Goal: Communication & Community: Share content

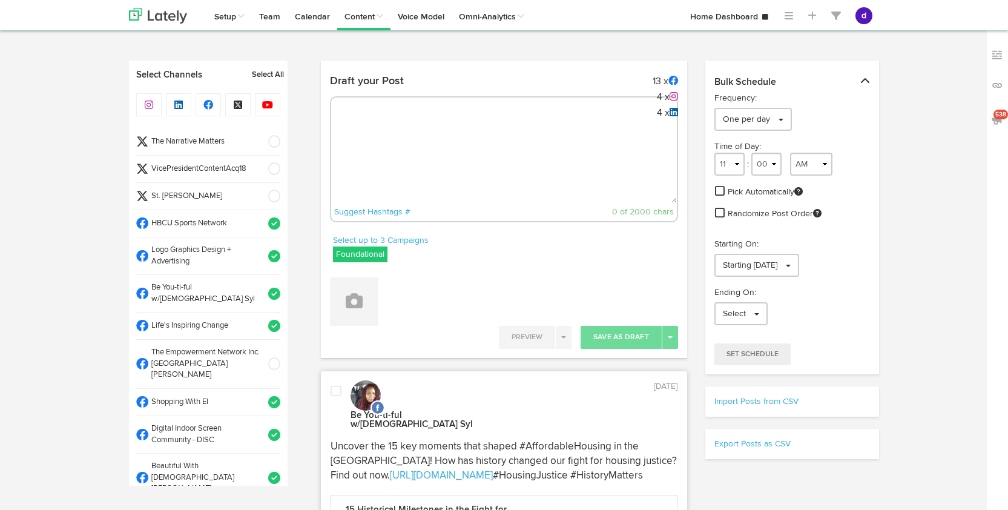
select select "10"
select select "24"
select select "11"
click at [429, 148] on textarea at bounding box center [504, 163] width 346 height 80
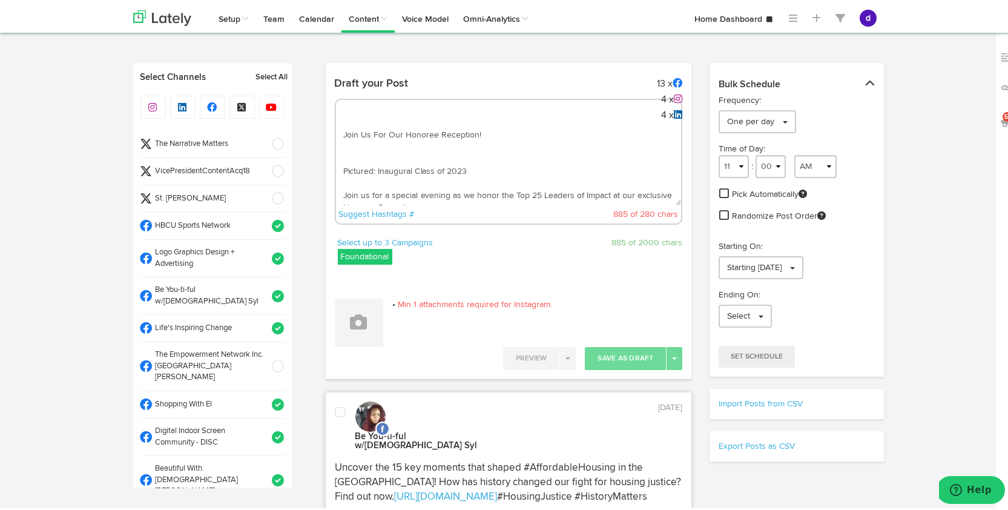
scroll to position [721, 0]
drag, startPoint x: 428, startPoint y: 185, endPoint x: 326, endPoint y: 133, distance: 114.2
click at [326, 133] on div "Draft your Post 13 x 4 x 4 x Suggest Hashtags # 885 of 280 chars" at bounding box center [509, 152] width 366 height 165
click at [340, 188] on textarea "Join Us For Our Honoree Reception! Pictured: Inaugural Class of 2023 Join us fo…" at bounding box center [509, 163] width 346 height 80
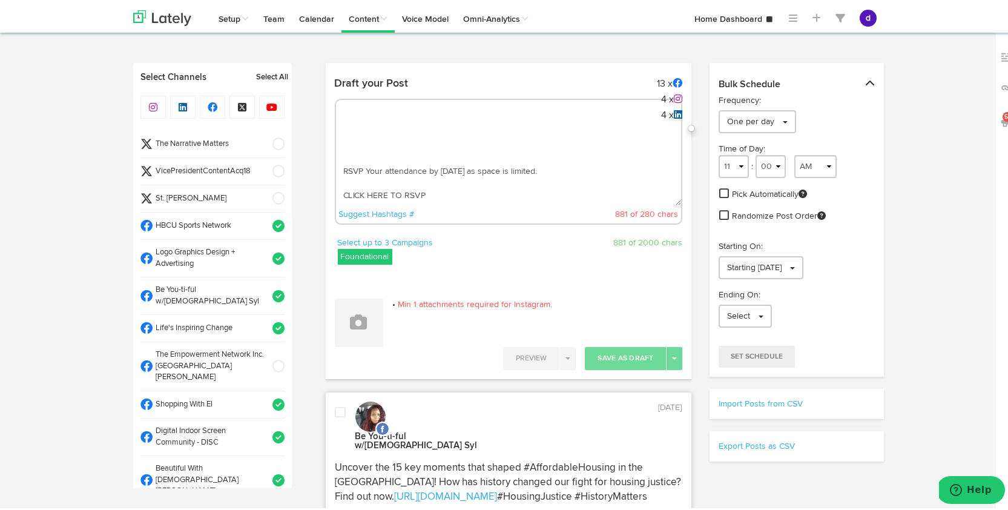
click at [337, 154] on textarea "Join Us For Our Honoree Reception! Pictured: Inaugural Class of 2023 Join us fo…" at bounding box center [509, 163] width 346 height 80
click at [338, 129] on textarea "Join Us For Our Honoree Reception! Pictured: Inaugural Class of 2023 Join us fo…" at bounding box center [509, 163] width 346 height 80
drag, startPoint x: 474, startPoint y: 171, endPoint x: 343, endPoint y: 148, distance: 133.4
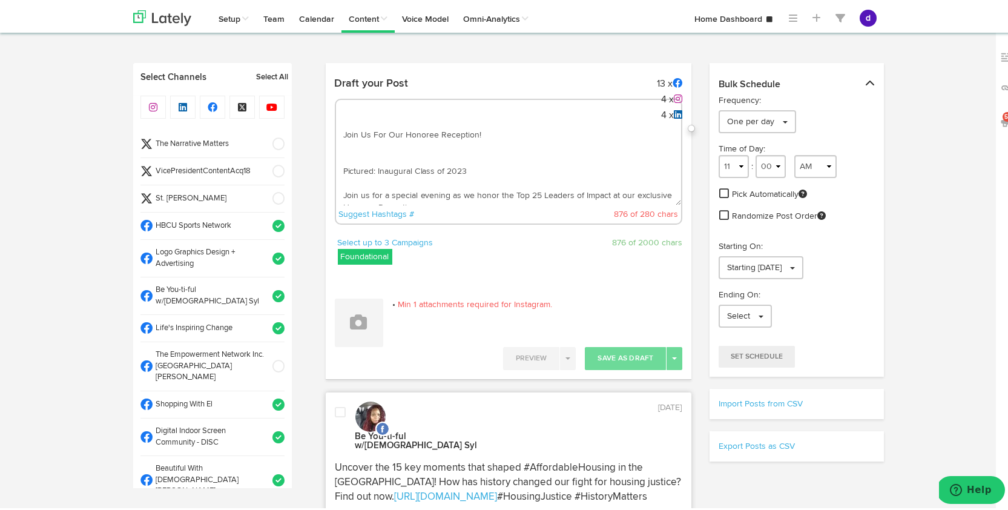
click at [343, 148] on textarea "Join Us For Our Honoree Reception! Pictured: Inaugural Class of 2023 Join us fo…" at bounding box center [509, 163] width 346 height 80
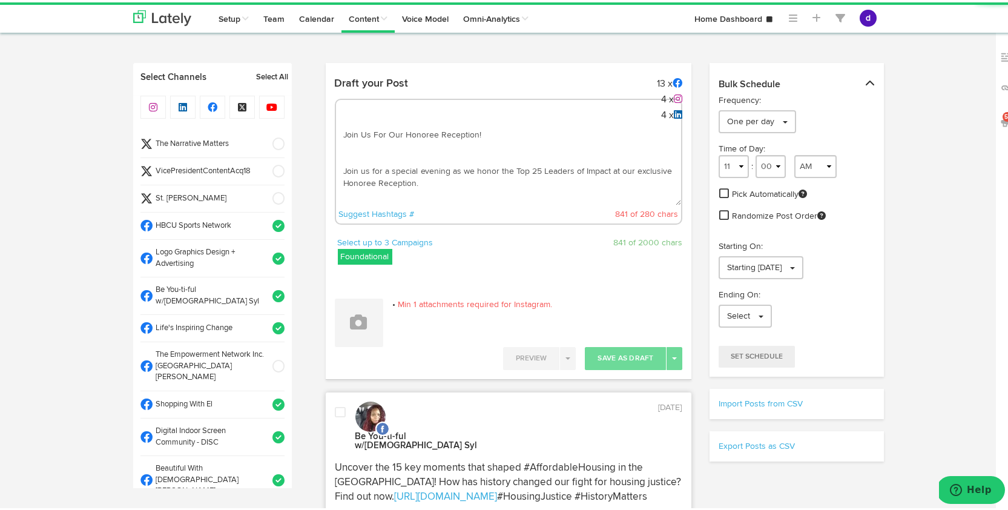
click at [340, 165] on textarea "Join Us For Our Honoree Reception! Join us for a special evening as we honor th…" at bounding box center [509, 163] width 346 height 80
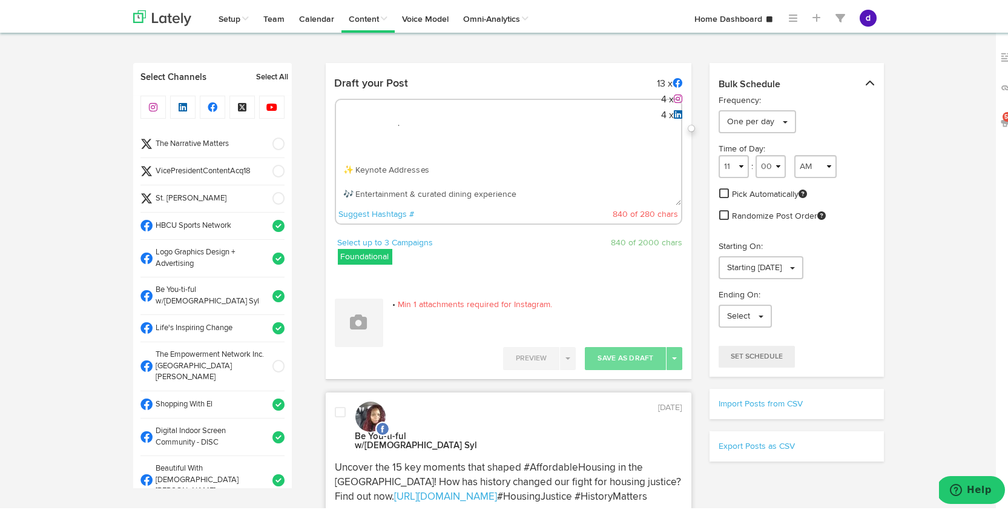
scroll to position [44, 0]
click at [364, 157] on textarea "Join Us For Our Honoree Reception! Join us for a special evening as we honor th…" at bounding box center [509, 163] width 346 height 80
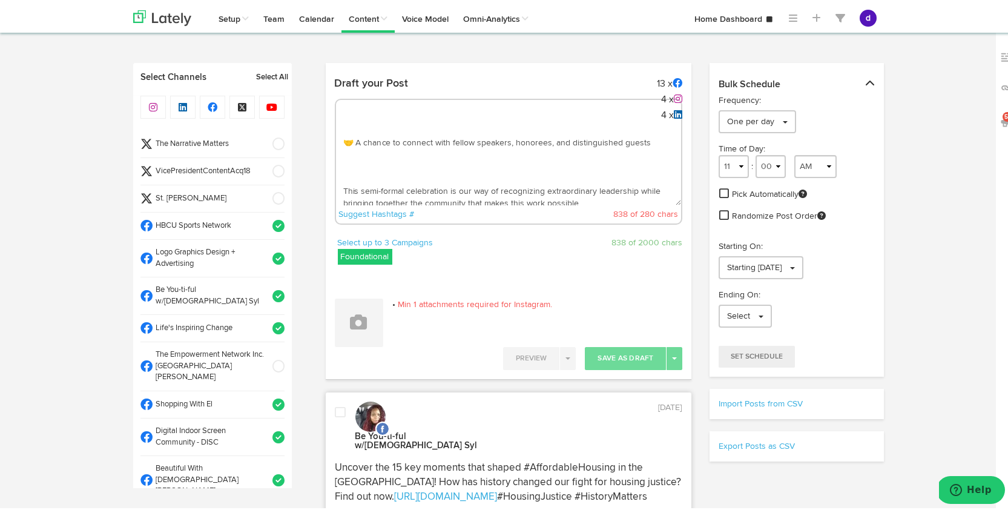
scroll to position [120, 0]
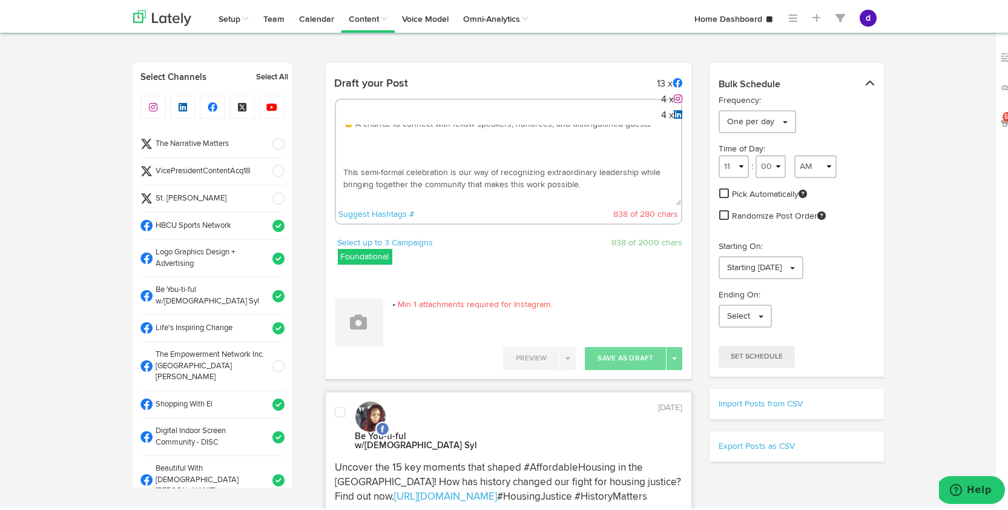
click at [413, 156] on textarea "Join Us For Our Honoree Reception! Join us for a special evening as we honor th…" at bounding box center [509, 163] width 346 height 80
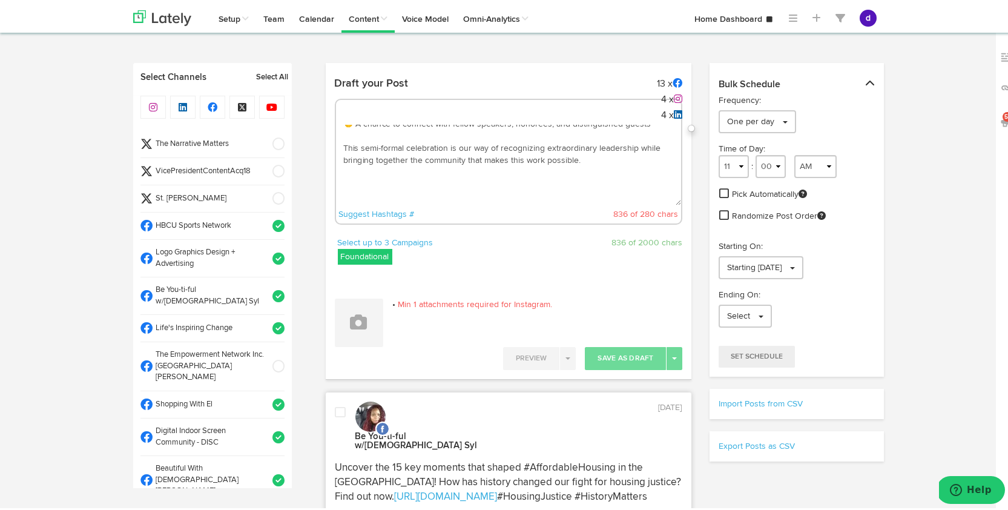
click at [418, 192] on textarea "Join Us For Our Honoree Reception! Join us for a special evening as we honor th…" at bounding box center [509, 163] width 346 height 80
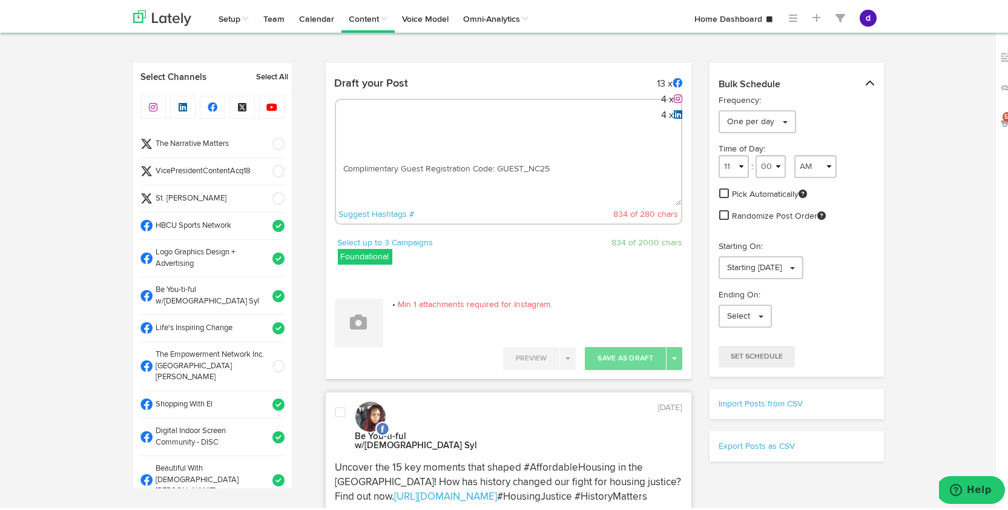
scroll to position [203, 0]
click at [390, 146] on textarea "Join Us For Our Honoree Reception! Join us for a special evening as we honor th…" at bounding box center [509, 163] width 346 height 80
click at [363, 168] on textarea "Join Us For Our Honoree Reception! Join us for a special evening as we honor th…" at bounding box center [509, 163] width 346 height 80
click at [337, 188] on textarea "Join Us For Our Honoree Reception! Join us for a special evening as we honor th…" at bounding box center [509, 163] width 346 height 80
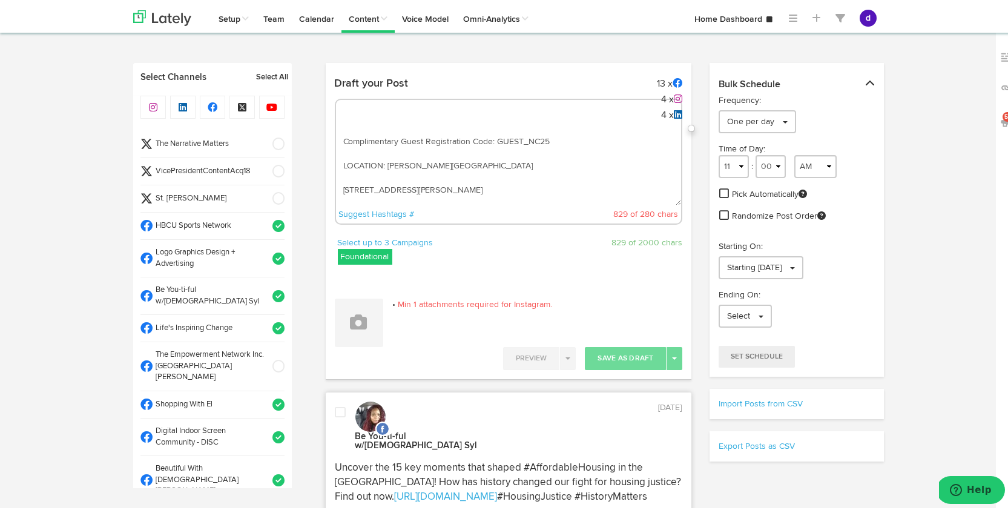
click at [337, 191] on textarea "Join Us For Our Honoree Reception! Join us for a special evening as we honor th…" at bounding box center [509, 163] width 346 height 80
click at [337, 185] on textarea "Join Us For Our Honoree Reception! Join us for a special evening as we honor th…" at bounding box center [509, 163] width 346 height 80
click at [340, 194] on textarea "Join Us For Our Honoree Reception! Join us for a special evening as we honor th…" at bounding box center [509, 163] width 346 height 80
click at [341, 199] on textarea "Join Us For Our Honoree Reception! Join us for a special evening as we honor th…" at bounding box center [509, 163] width 346 height 80
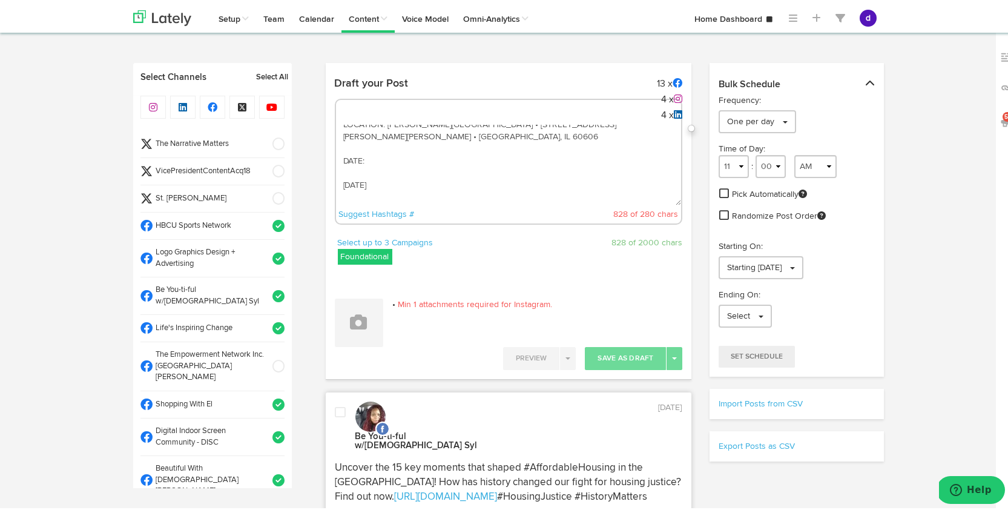
click at [340, 182] on textarea "Join Us For Our Honoree Reception! Join us for a special evening as we honor th…" at bounding box center [509, 163] width 346 height 80
click at [344, 183] on textarea "Join Us For Our Honoree Reception! Join us for a special evening as we honor th…" at bounding box center [509, 163] width 346 height 80
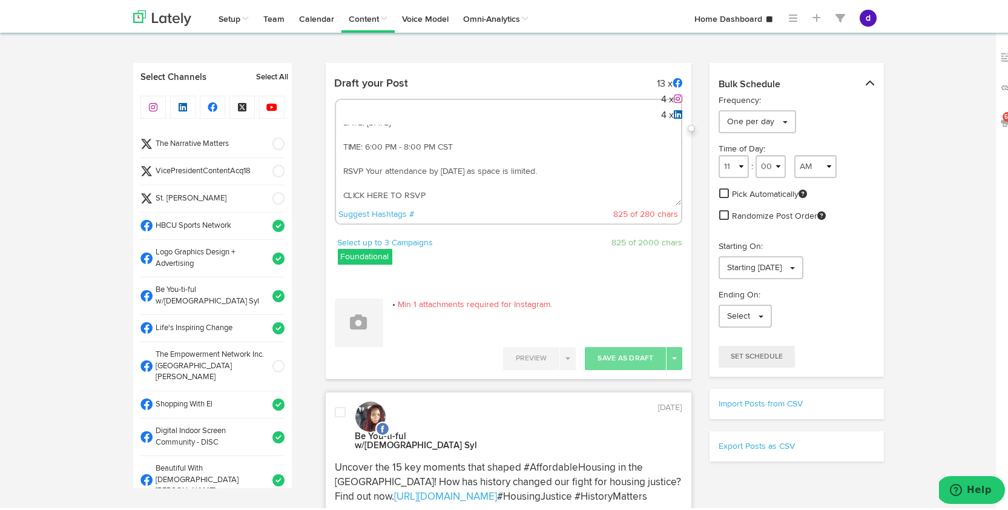
scroll to position [291, 0]
click at [427, 176] on textarea "Join Us For Our Honoree Reception! Join us for a special evening as we honor th…" at bounding box center [509, 163] width 346 height 80
paste textarea "[URL][DOMAIN_NAME]"
type textarea "Join Us For Our Honoree Reception! Join us for a special evening as we honor th…"
click at [448, 140] on textarea "Join Us For Our Honoree Reception! Join us for a special evening as we honor th…" at bounding box center [509, 163] width 346 height 80
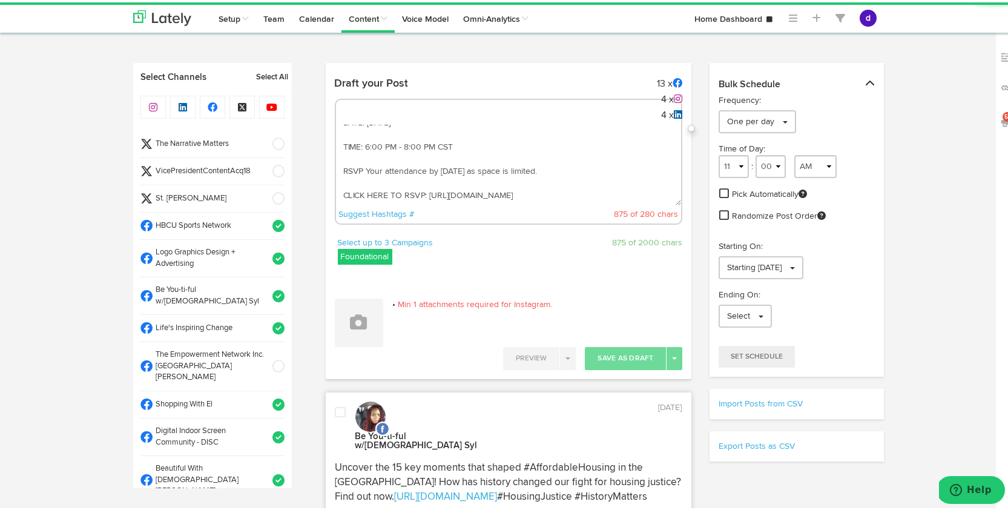
click at [268, 164] on span at bounding box center [275, 169] width 20 height 12
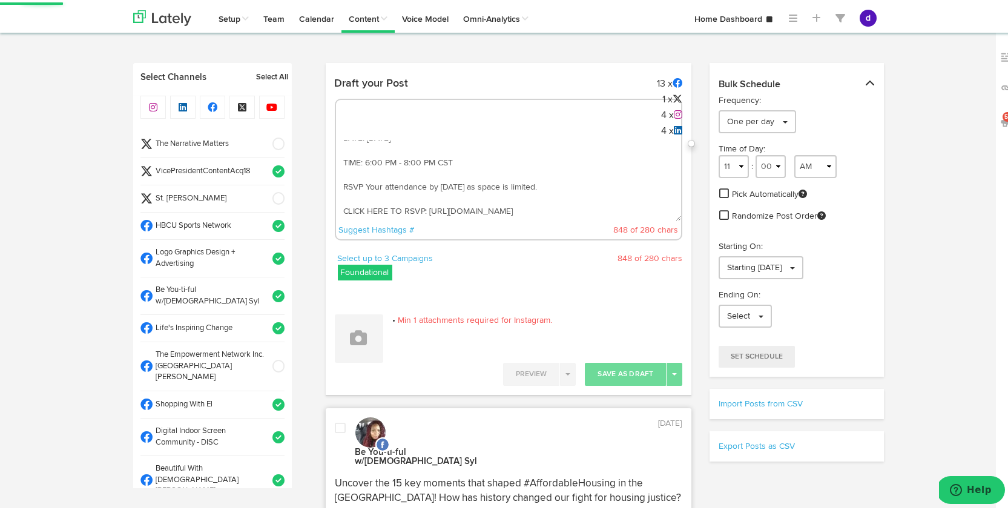
click at [268, 164] on span at bounding box center [275, 169] width 20 height 12
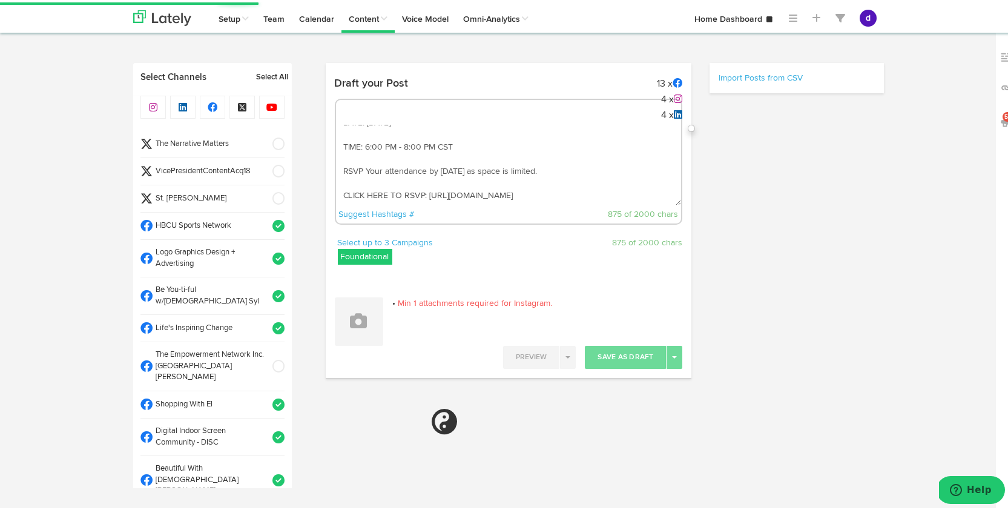
click at [265, 139] on span at bounding box center [275, 142] width 20 height 12
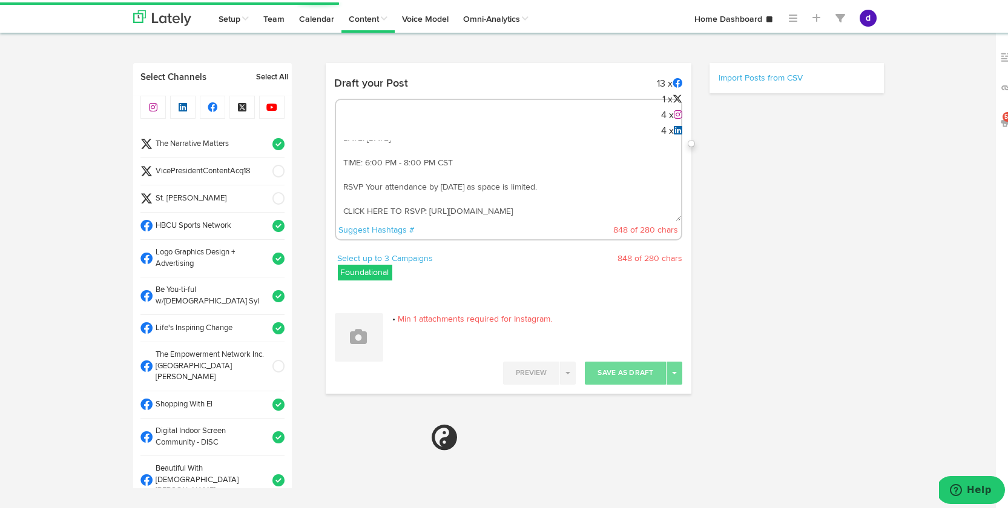
click at [265, 139] on span at bounding box center [275, 142] width 20 height 12
select select "11"
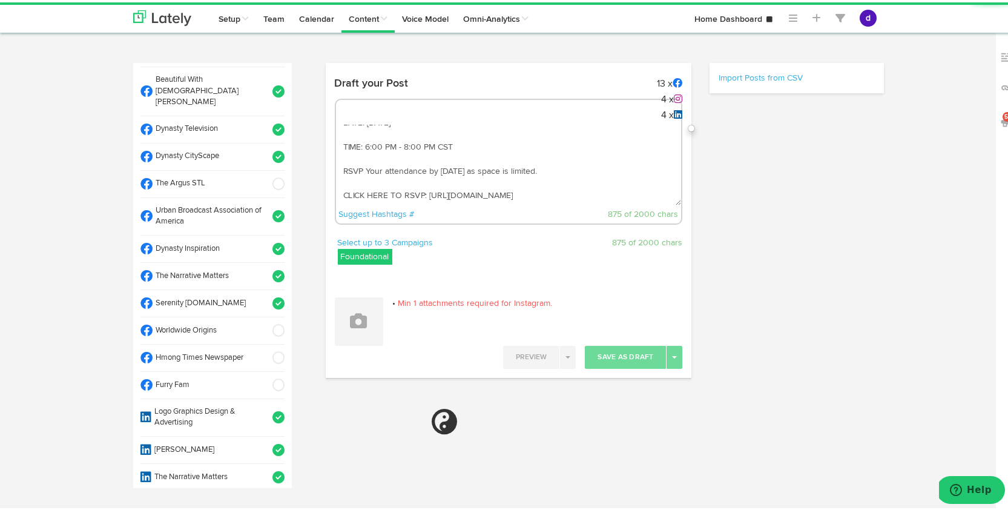
scroll to position [414, 0]
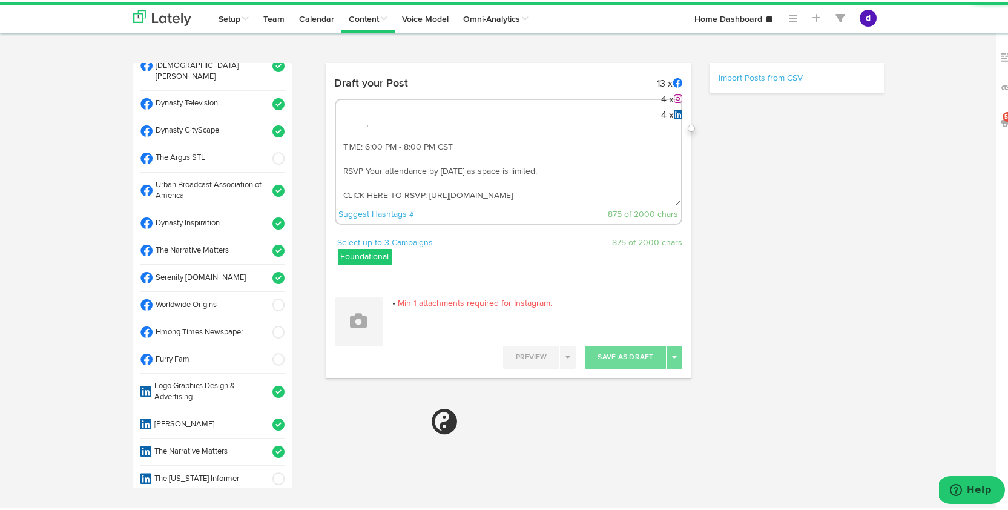
select select "11"
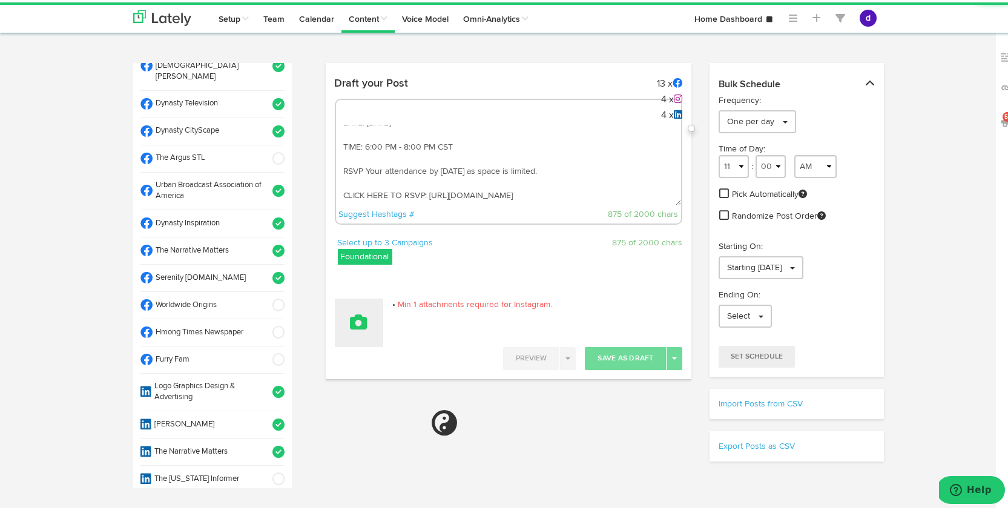
click at [360, 326] on icon at bounding box center [358, 319] width 17 height 17
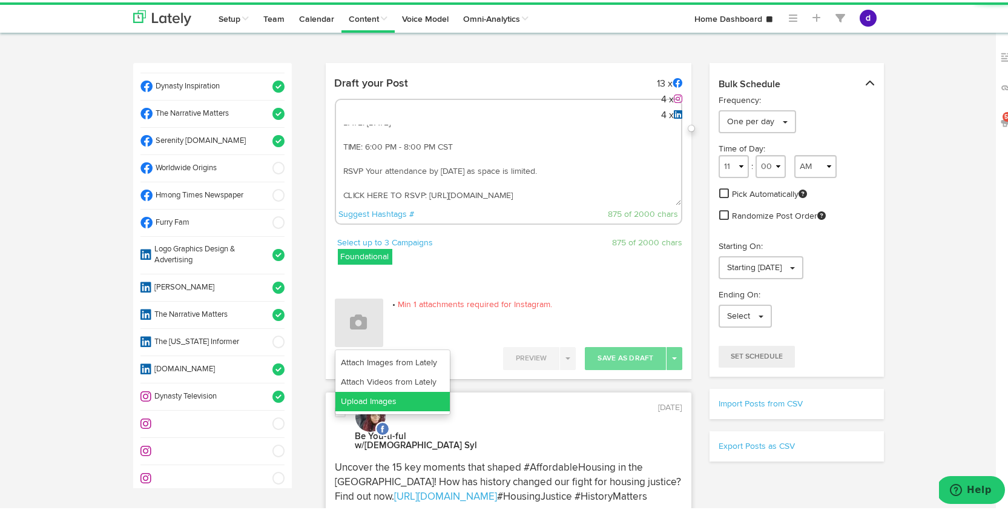
click at [378, 400] on link "Upload Images" at bounding box center [392, 398] width 114 height 19
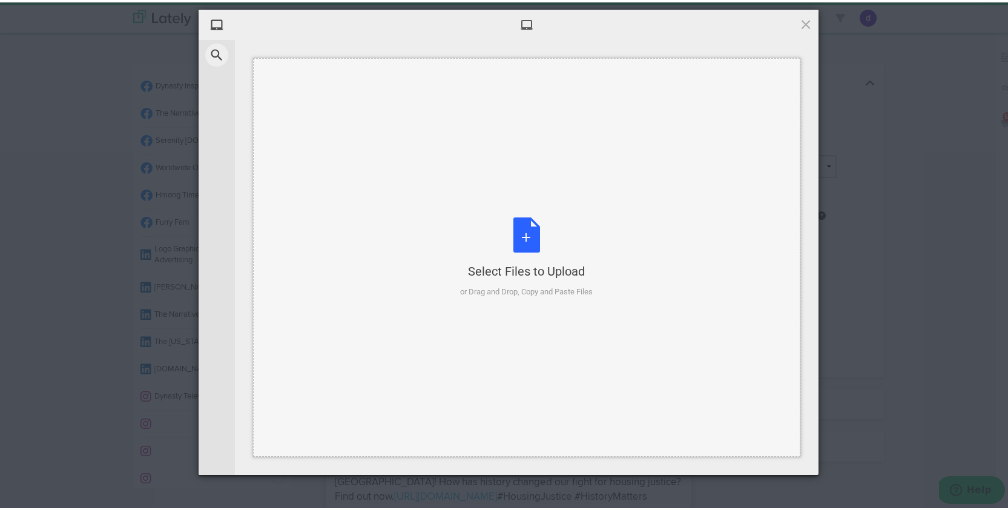
click at [520, 231] on div "Select Files to Upload or Drag and Drop, Copy and Paste Files" at bounding box center [527, 255] width 133 height 81
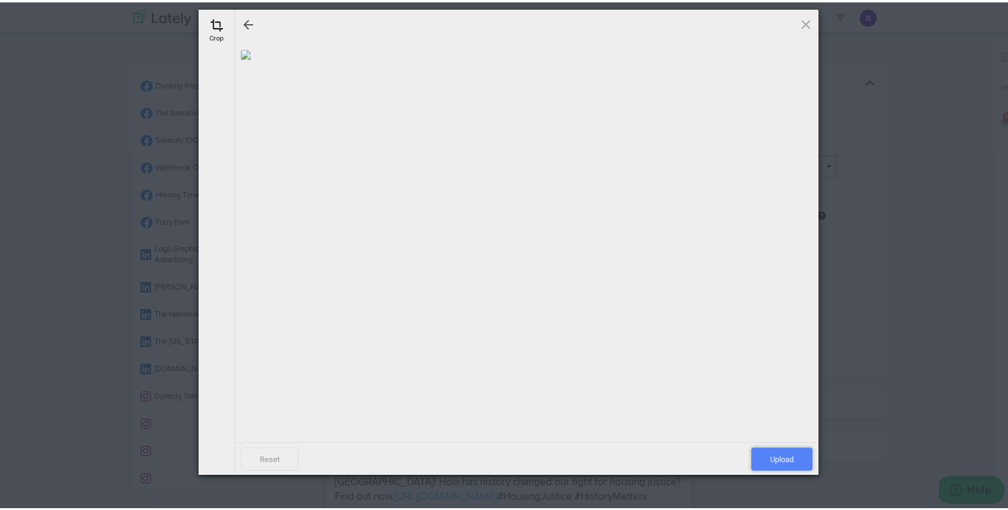
click at [781, 454] on span "Upload" at bounding box center [781, 456] width 61 height 23
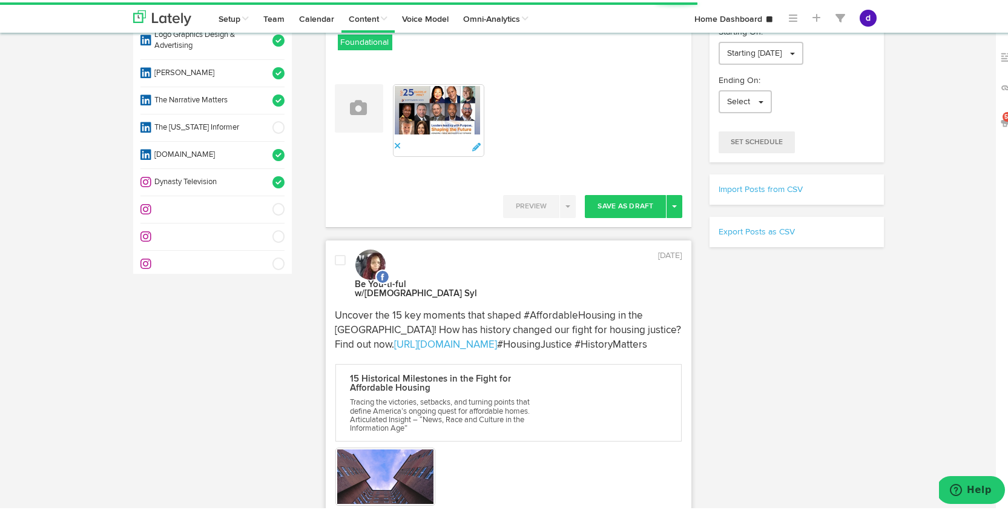
scroll to position [263, 0]
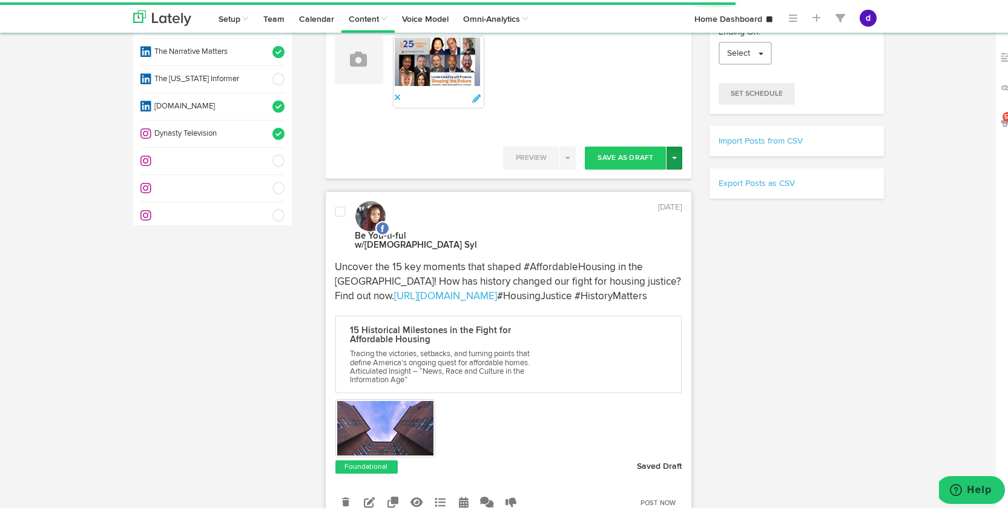
click at [666, 152] on button "Toggle Dropdown" at bounding box center [674, 155] width 16 height 23
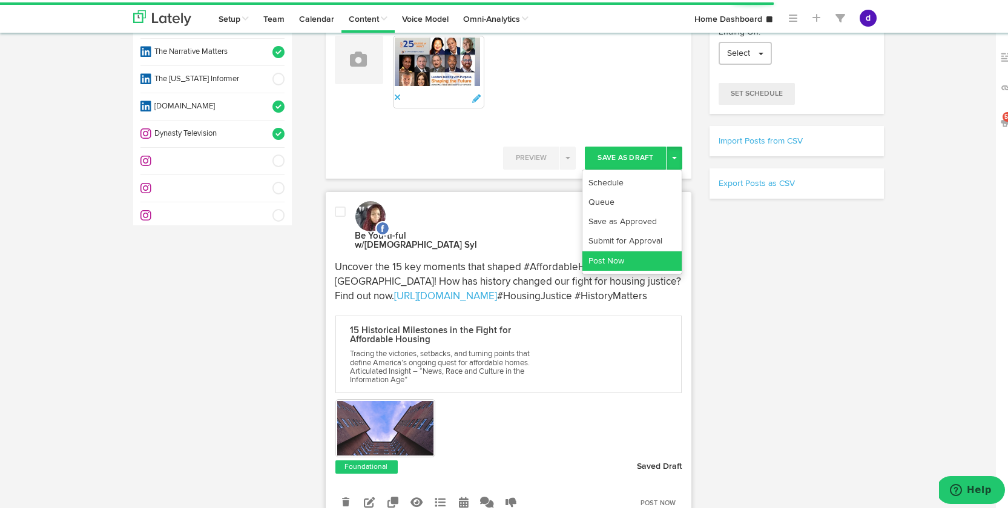
click at [655, 258] on link "Post Now" at bounding box center [631, 258] width 99 height 19
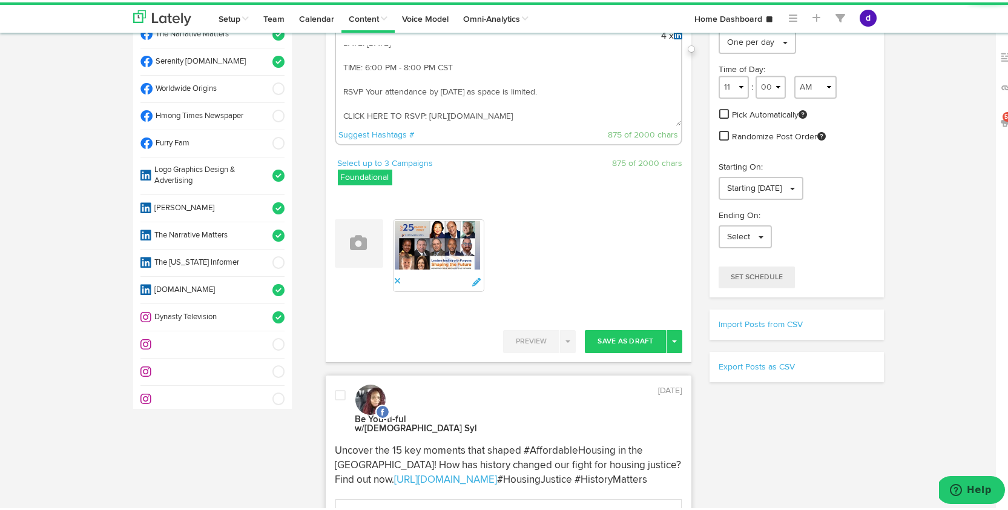
scroll to position [0, 0]
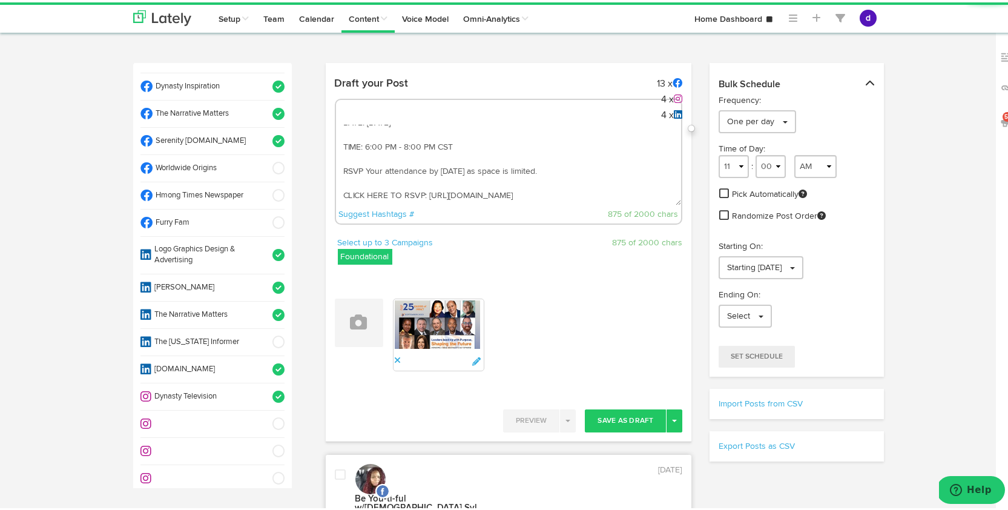
click at [610, 156] on textarea "Join Us For Our Honoree Reception! Join us for a special evening as we honor th…" at bounding box center [509, 163] width 346 height 80
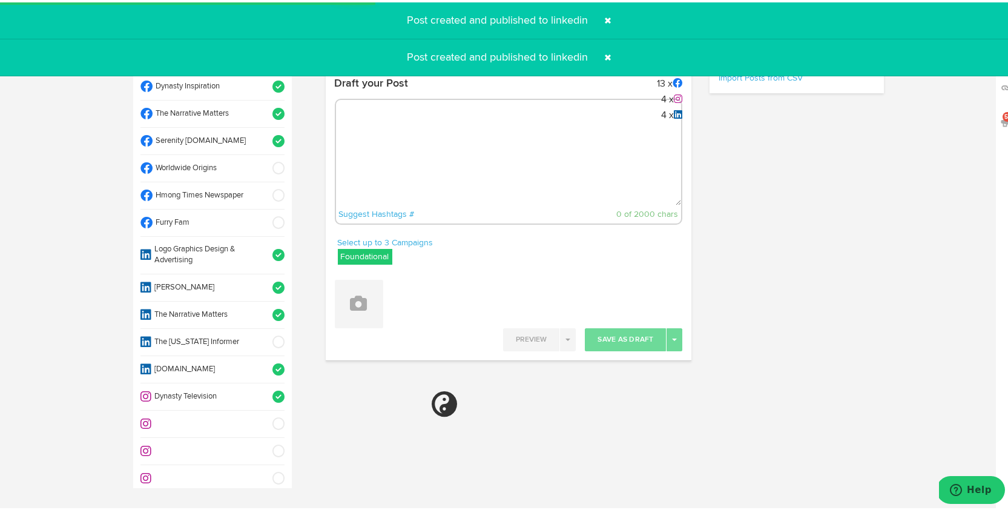
select select "11"
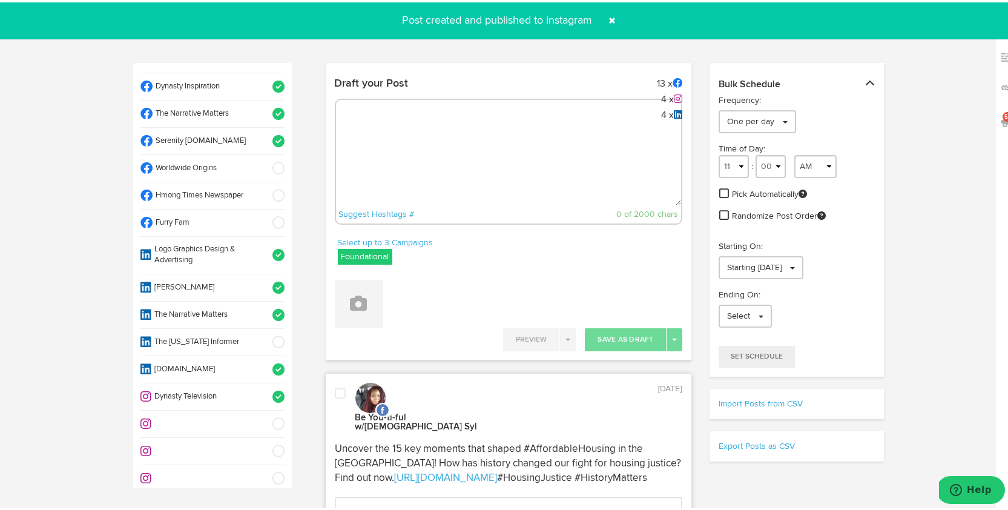
click at [384, 131] on textarea at bounding box center [509, 163] width 346 height 80
paste textarea "�� Lorem Ipsu do Sitametc – Adipiscing Elitse �� Do Eiusmodte 84, in utlabo et …"
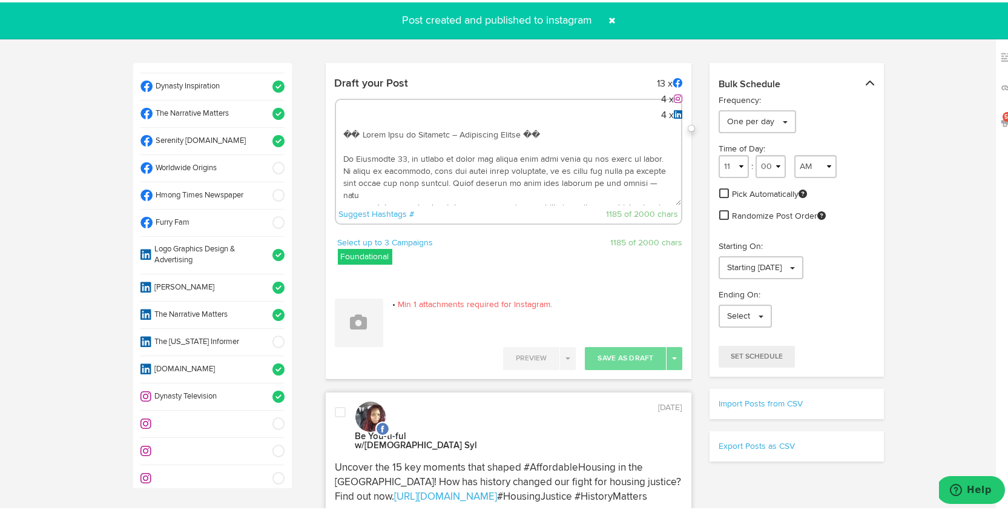
scroll to position [152, 0]
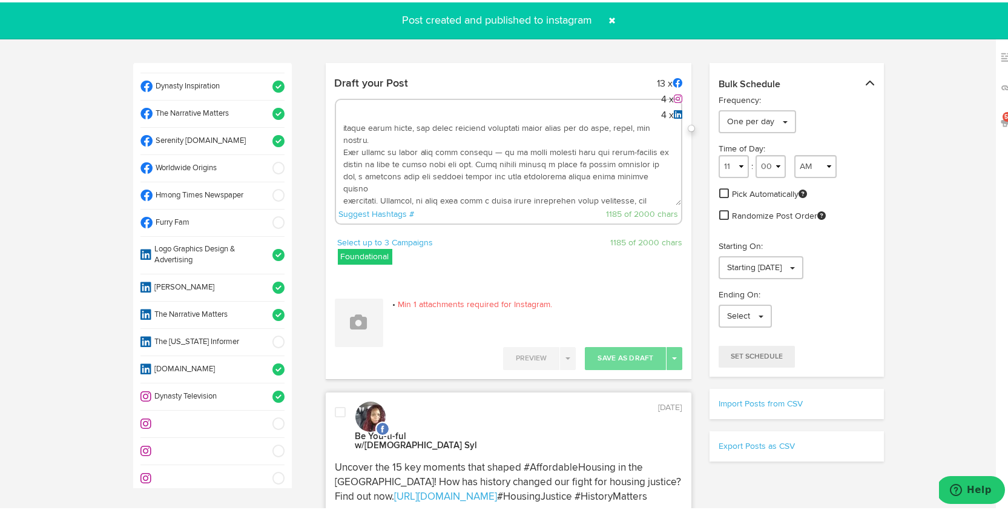
type textarea "�� Lorem Ipsu do Sitametc – Adipiscing Elitse �� Do Eiusmodte 84, in utlabo et …"
click at [353, 326] on icon at bounding box center [358, 319] width 17 height 17
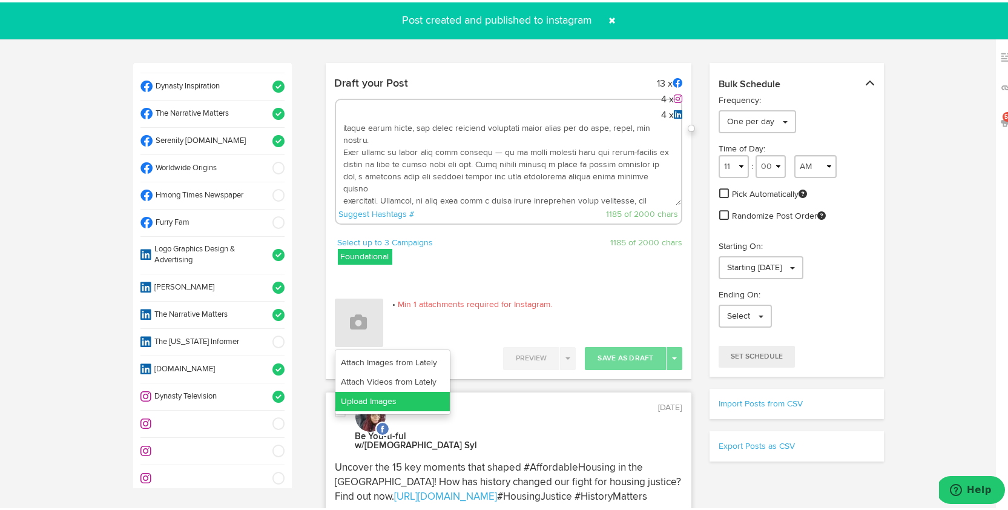
click at [385, 400] on link "Upload Images" at bounding box center [392, 398] width 114 height 19
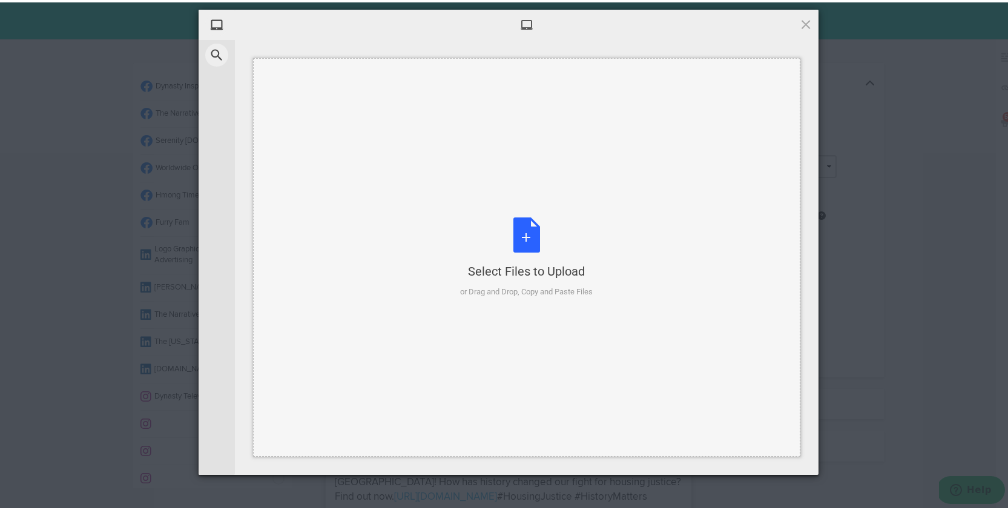
click at [525, 238] on div "Select Files to Upload or Drag and Drop, Copy and Paste Files" at bounding box center [527, 255] width 133 height 81
click at [529, 226] on div "Select Files to Upload or Drag and Drop, Copy and Paste Files" at bounding box center [527, 255] width 133 height 81
click at [800, 19] on span at bounding box center [805, 21] width 13 height 13
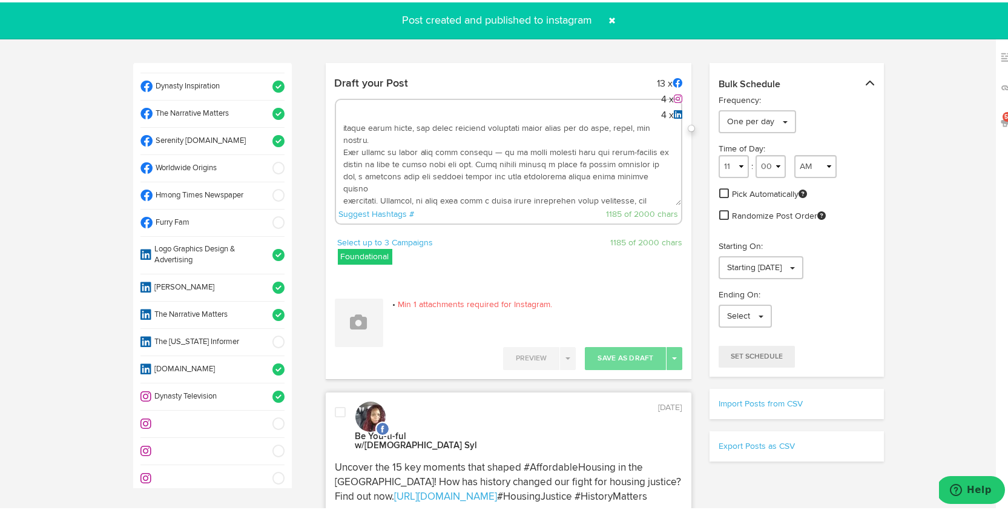
click at [612, 194] on textarea at bounding box center [509, 163] width 346 height 80
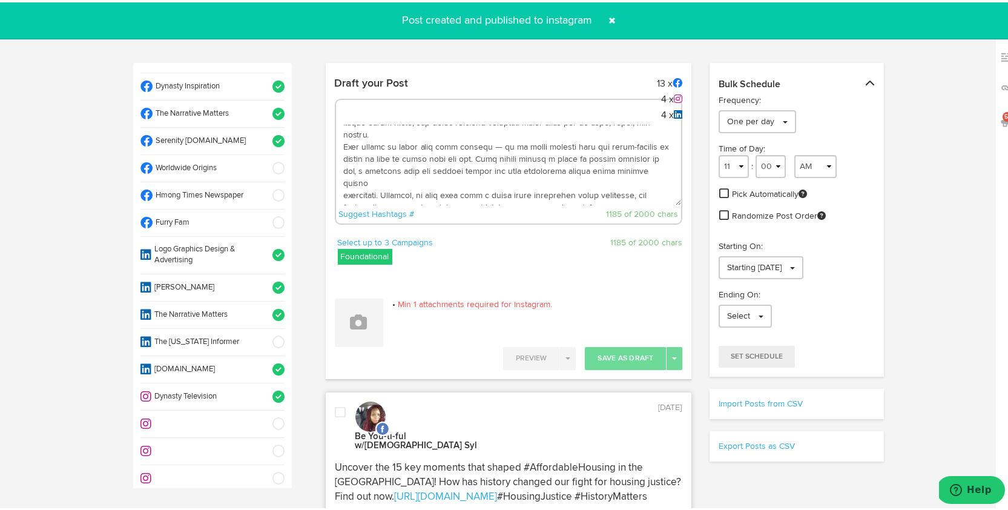
scroll to position [164, 0]
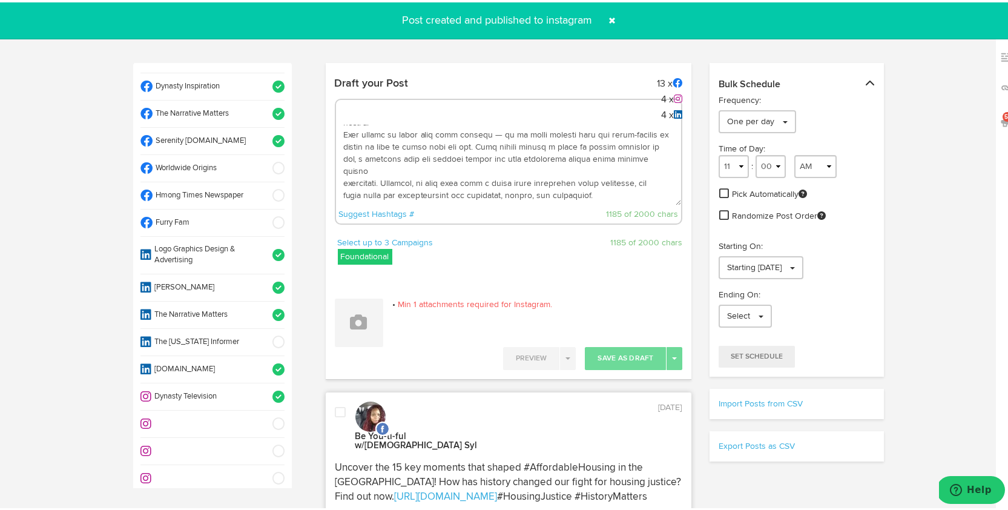
paste textarea "Registration Link: [URL][DOMAIN_NAME] Complimentary Code: DVIP_NC25"
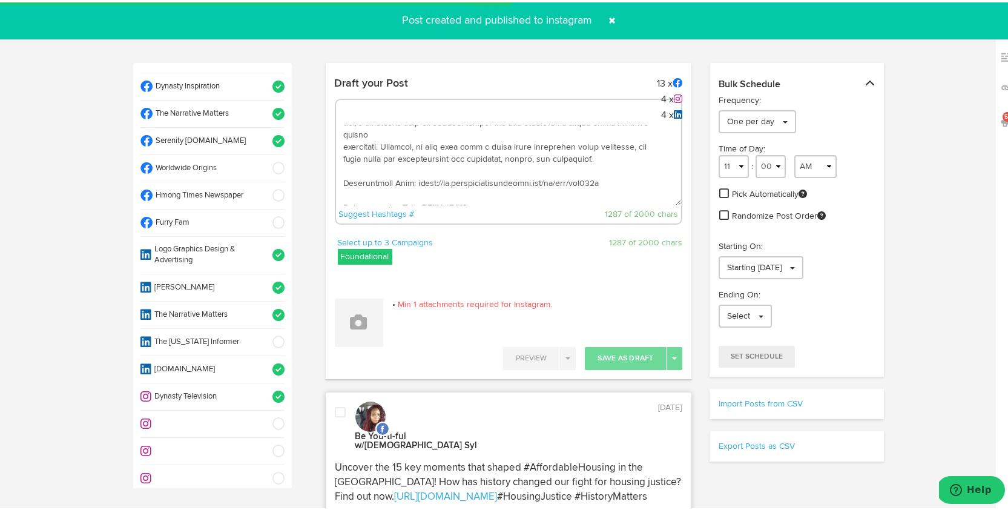
scroll to position [0, 0]
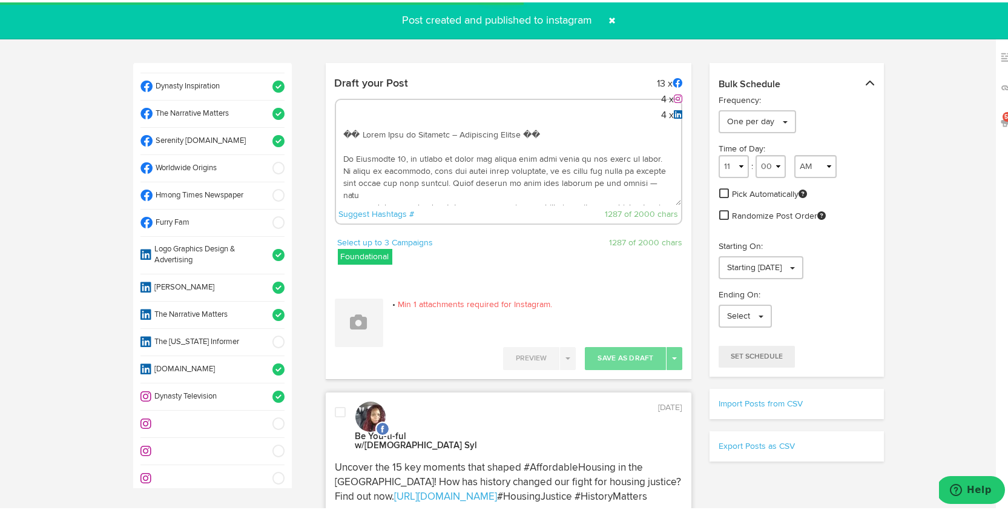
drag, startPoint x: 571, startPoint y: 194, endPoint x: 425, endPoint y: 59, distance: 199.2
type textarea "�� Lorem Ipsu do Sitametc – Adipiscing Elitse �� Do Eiusmodte 84, in utlabo et …"
click at [366, 315] on button at bounding box center [359, 320] width 48 height 48
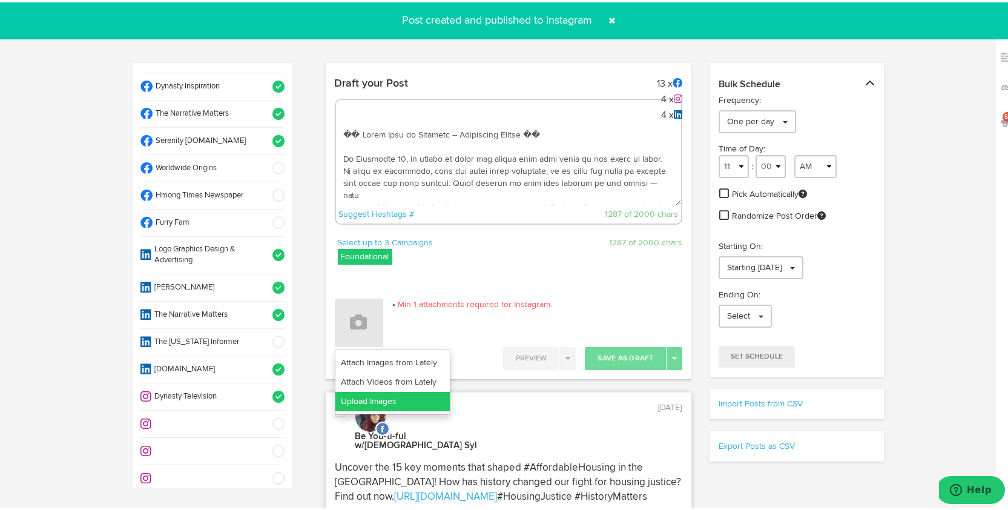
click at [400, 396] on link "Upload Images" at bounding box center [392, 398] width 114 height 19
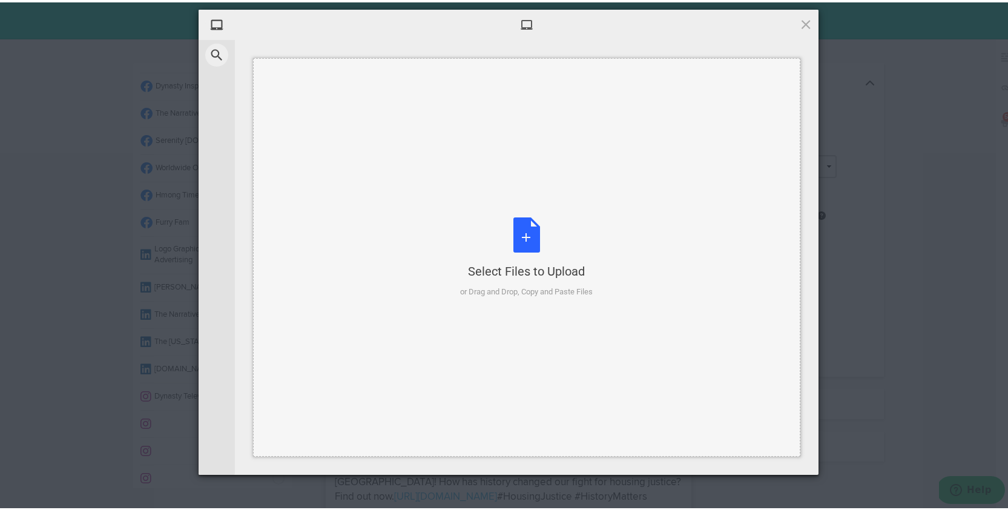
click at [525, 212] on div "Select Files to Upload or Drag and Drop, Copy and Paste Files" at bounding box center [526, 255] width 547 height 398
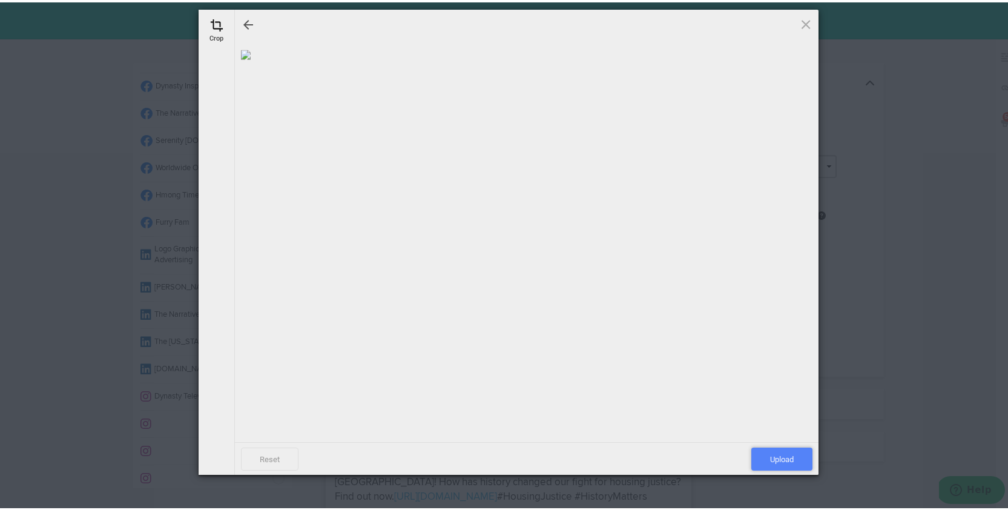
click at [786, 459] on span "Upload" at bounding box center [781, 456] width 61 height 23
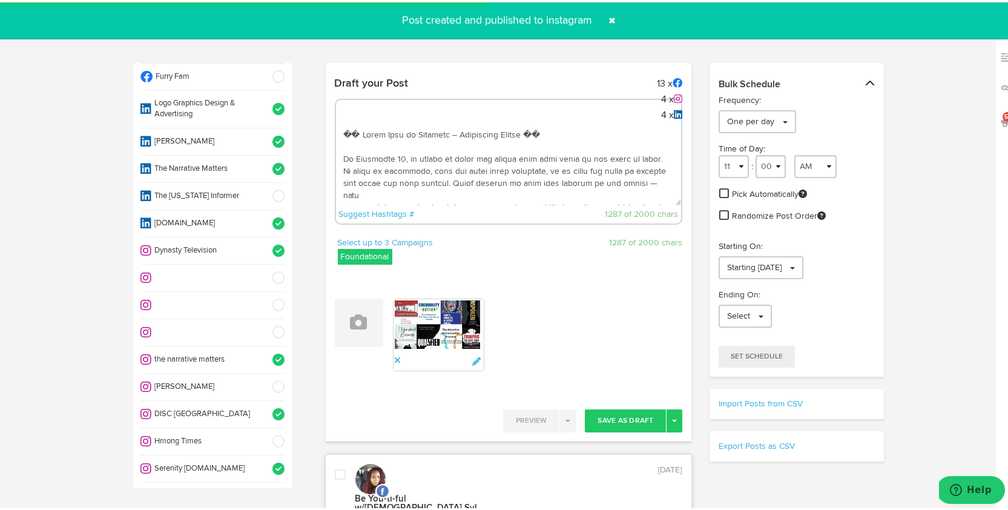
scroll to position [699, 0]
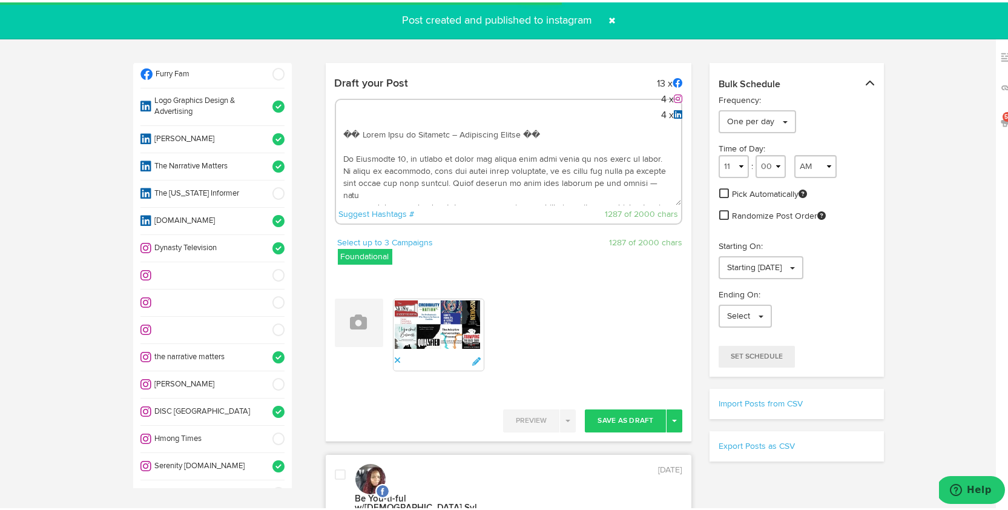
click at [266, 376] on span at bounding box center [275, 382] width 20 height 12
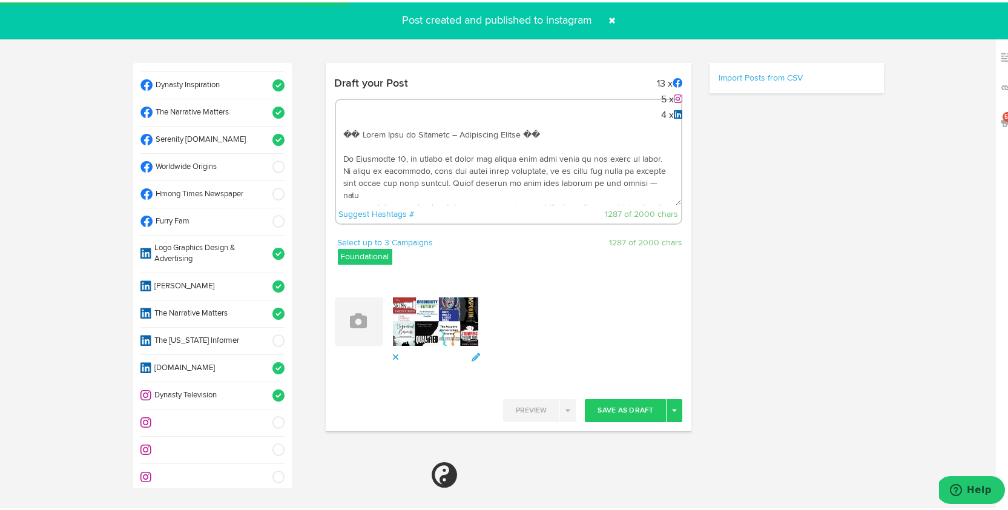
scroll to position [548, 0]
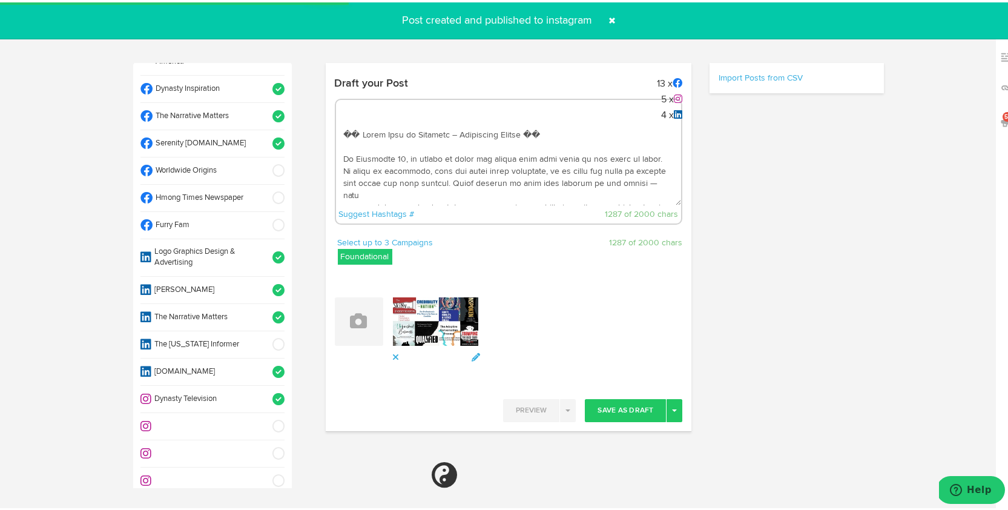
select select "11"
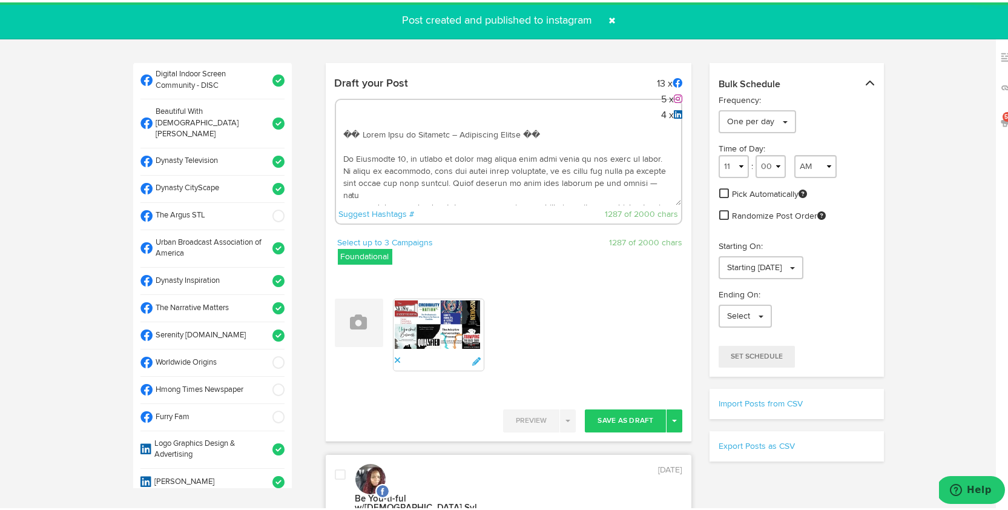
scroll to position [354, 0]
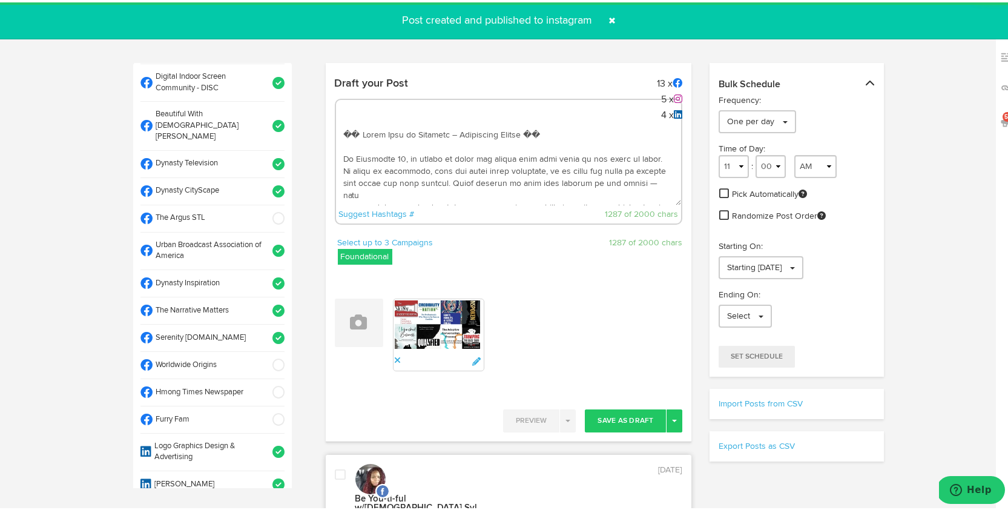
click at [268, 210] on span at bounding box center [275, 216] width 20 height 12
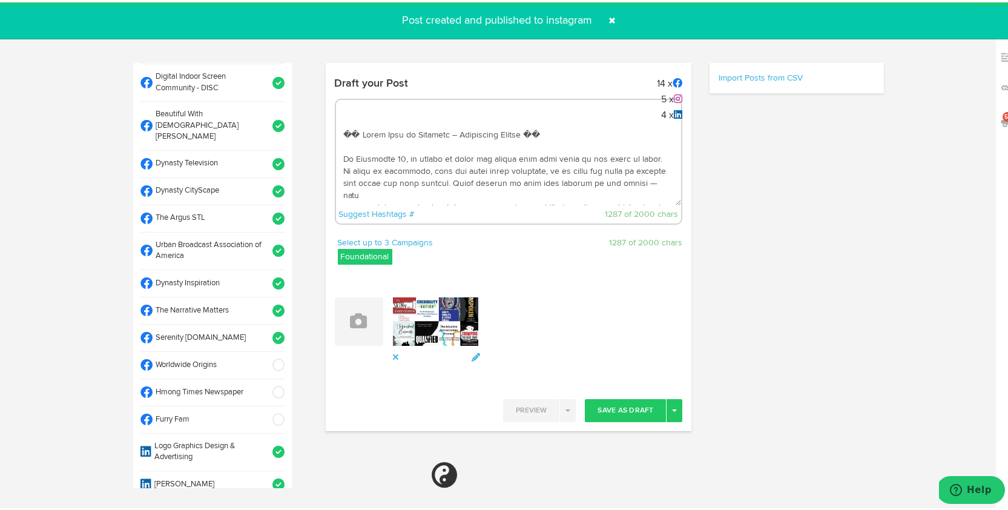
select select "11"
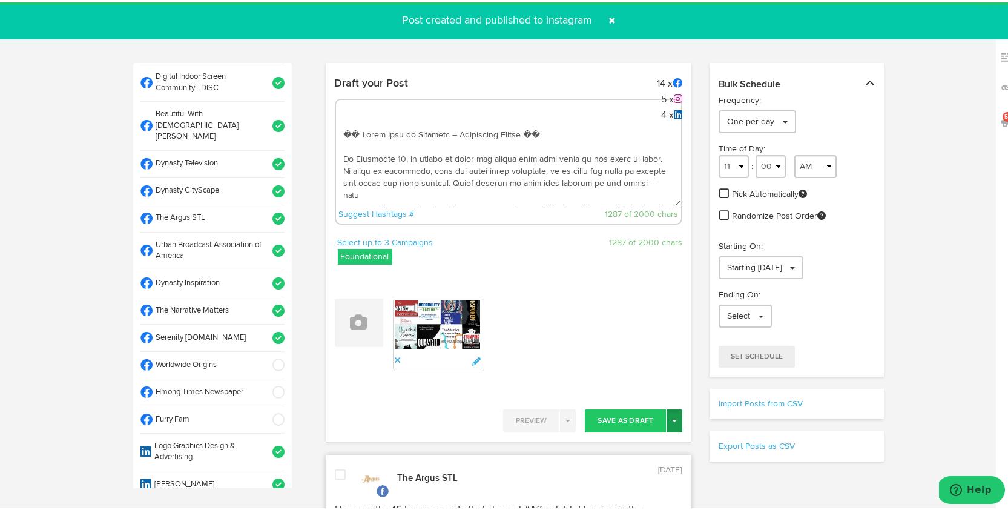
scroll to position [107, 0]
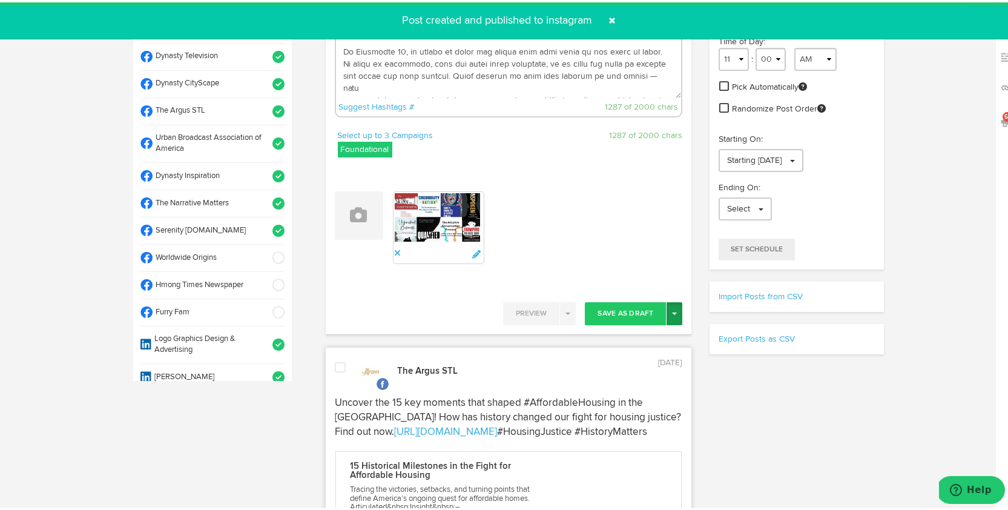
click at [672, 314] on button "Toggle Dropdown" at bounding box center [674, 311] width 16 height 23
click at [650, 407] on link "Post Now" at bounding box center [631, 413] width 99 height 19
click at [608, 16] on span at bounding box center [612, 17] width 19 height 19
